Goal: Task Accomplishment & Management: Manage account settings

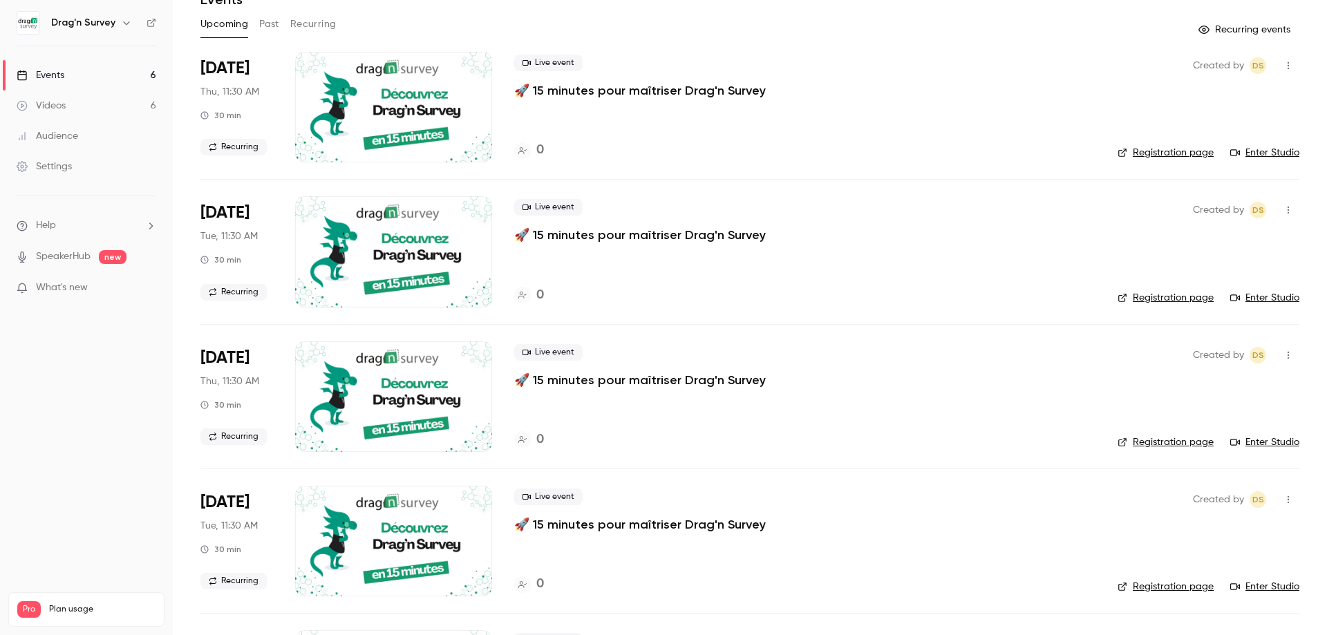
scroll to position [66, 0]
click at [74, 604] on span "Plan usage" at bounding box center [102, 609] width 106 height 11
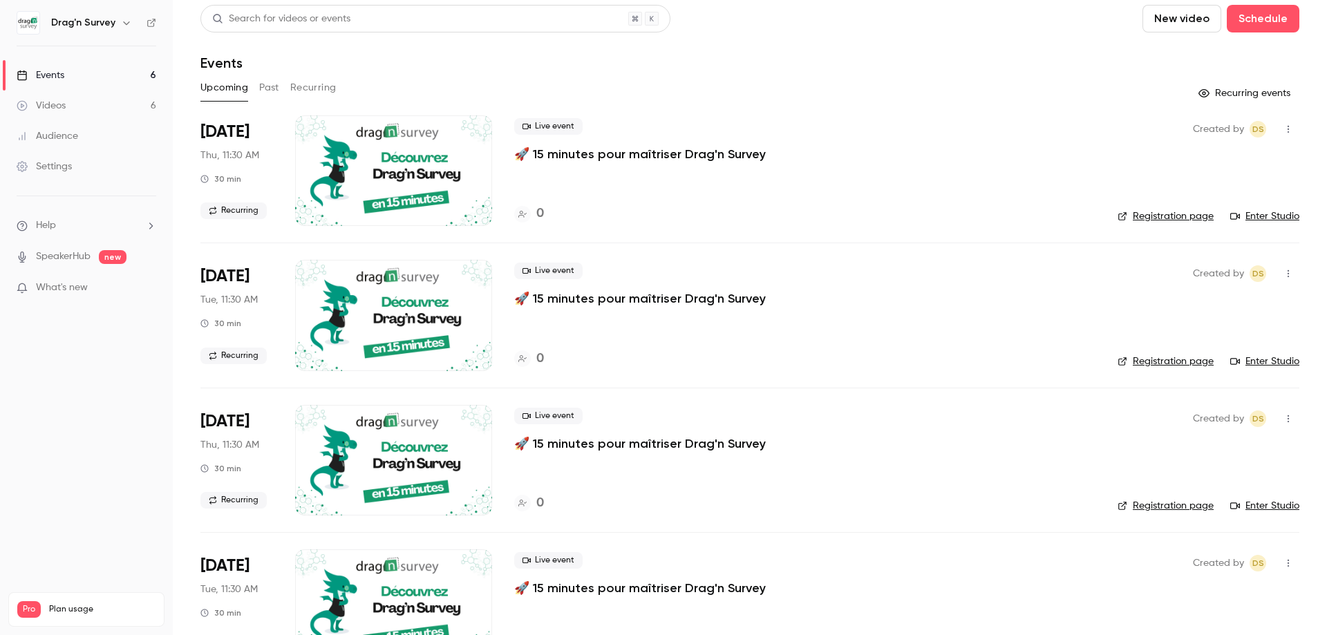
scroll to position [0, 0]
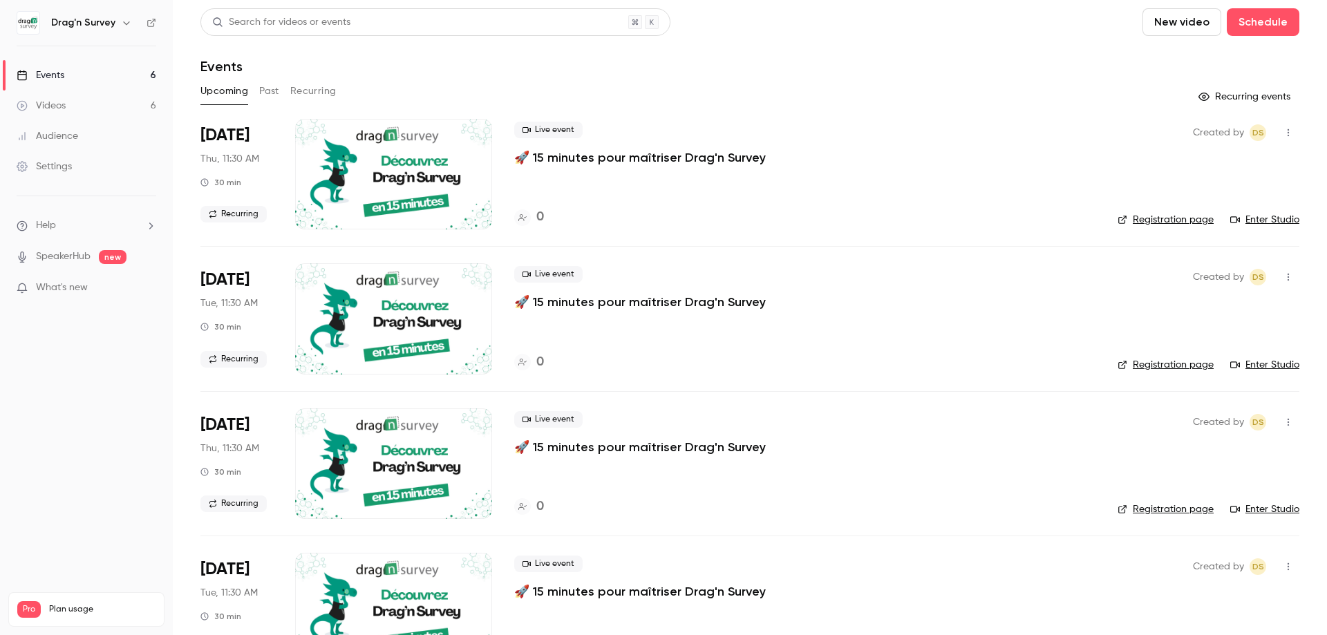
click at [100, 23] on h6 "Drag'n Survey" at bounding box center [83, 23] width 64 height 14
click at [122, 21] on icon "button" at bounding box center [126, 22] width 11 height 11
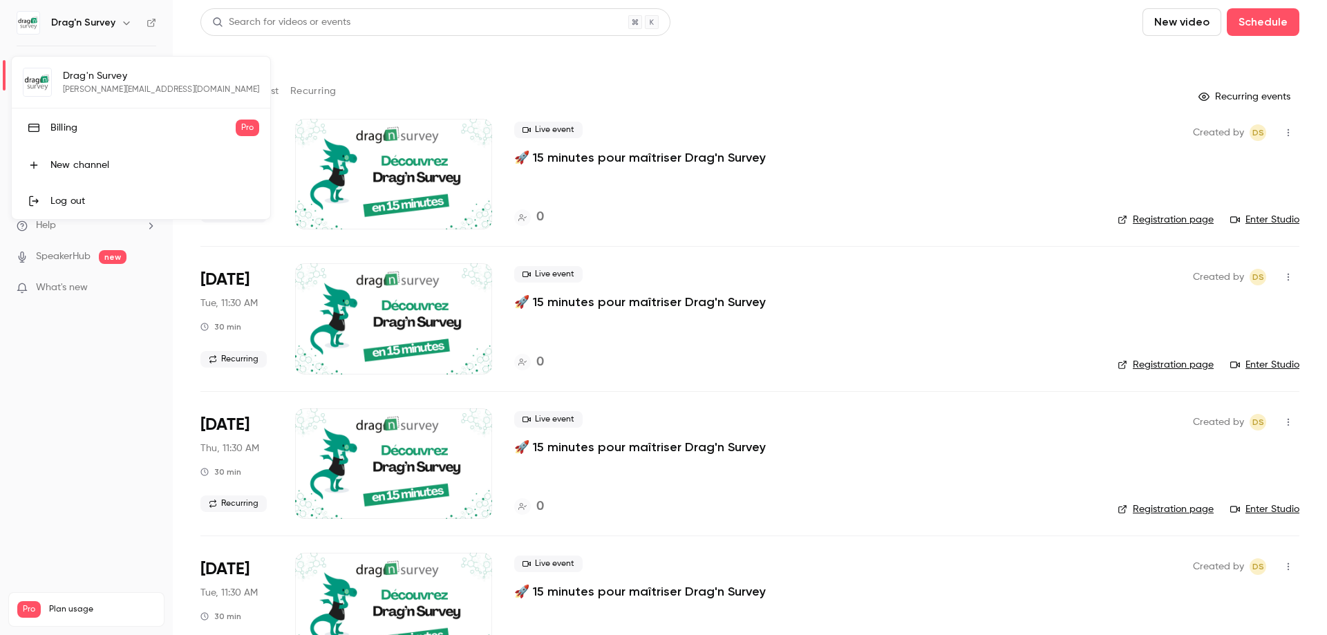
click at [106, 130] on div "Billing" at bounding box center [142, 128] width 185 height 14
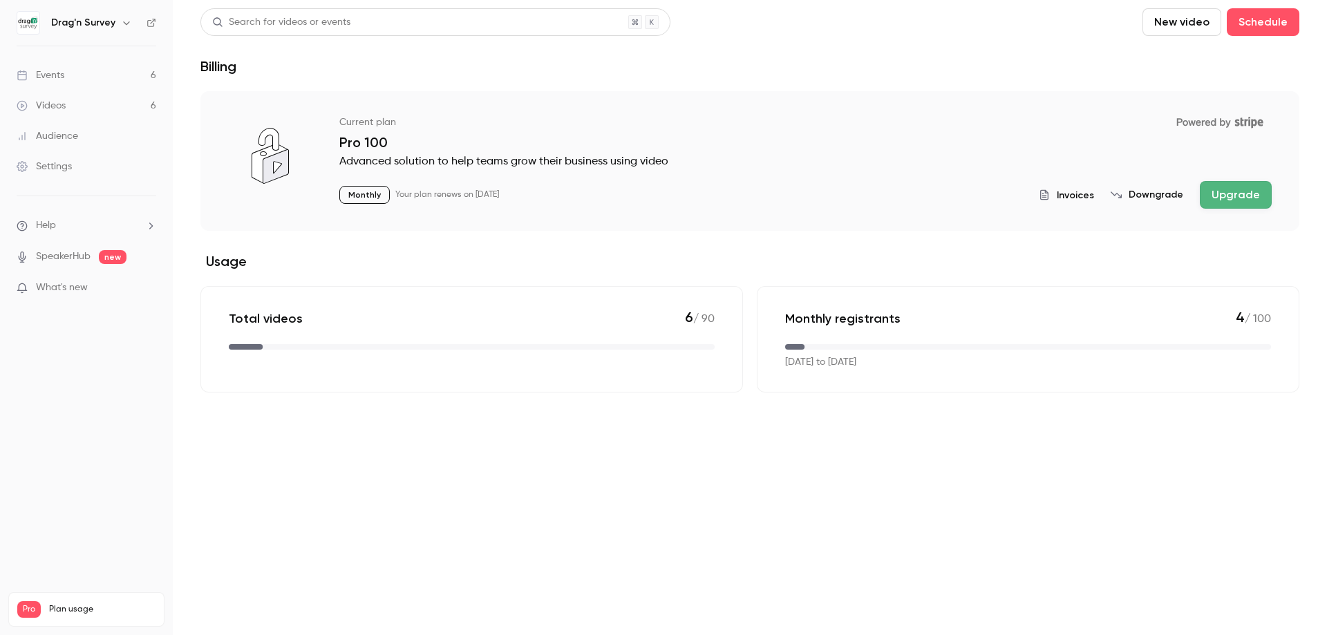
click at [1085, 198] on span "Invoices" at bounding box center [1075, 195] width 37 height 15
